Goal: Find specific page/section: Find specific page/section

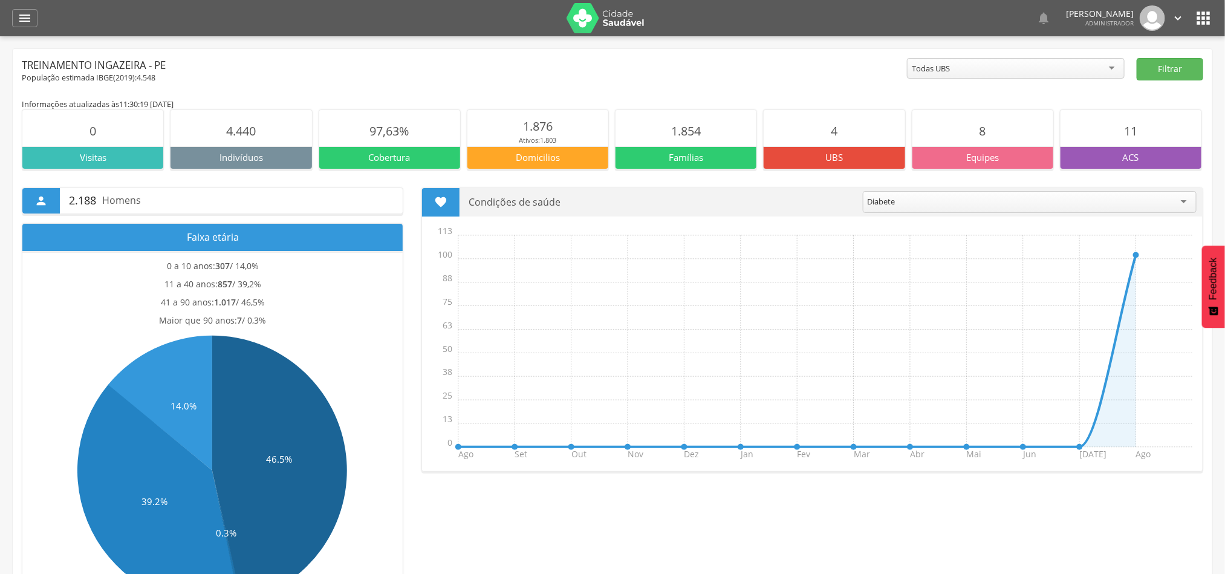
click at [1203, 19] on icon "" at bounding box center [1202, 17] width 19 height 19
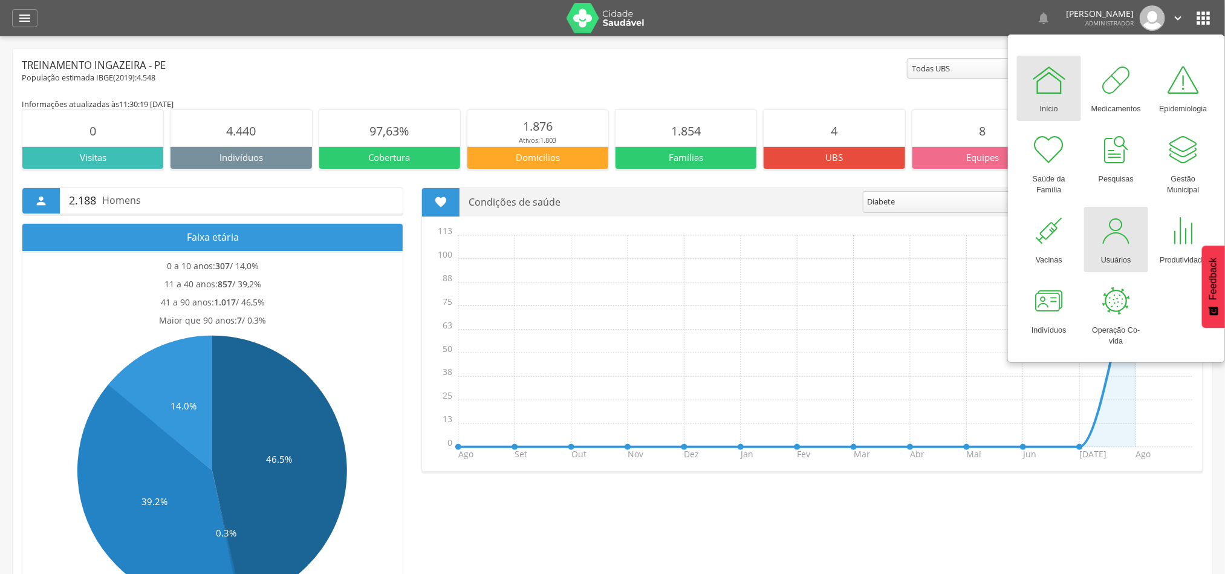
drag, startPoint x: 1123, startPoint y: 240, endPoint x: 652, endPoint y: 164, distance: 477.1
click at [1123, 241] on div at bounding box center [1116, 231] width 36 height 36
